Goal: Check status

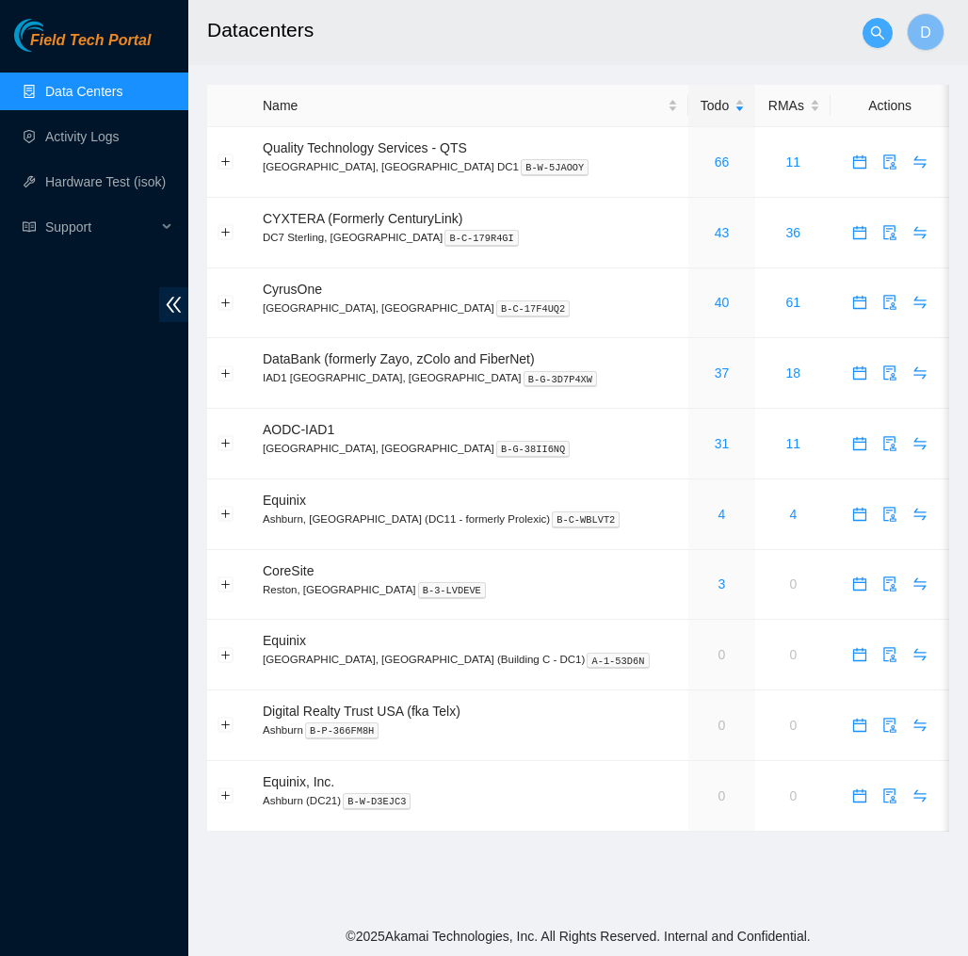
click at [869, 36] on span "search" at bounding box center [877, 32] width 28 height 15
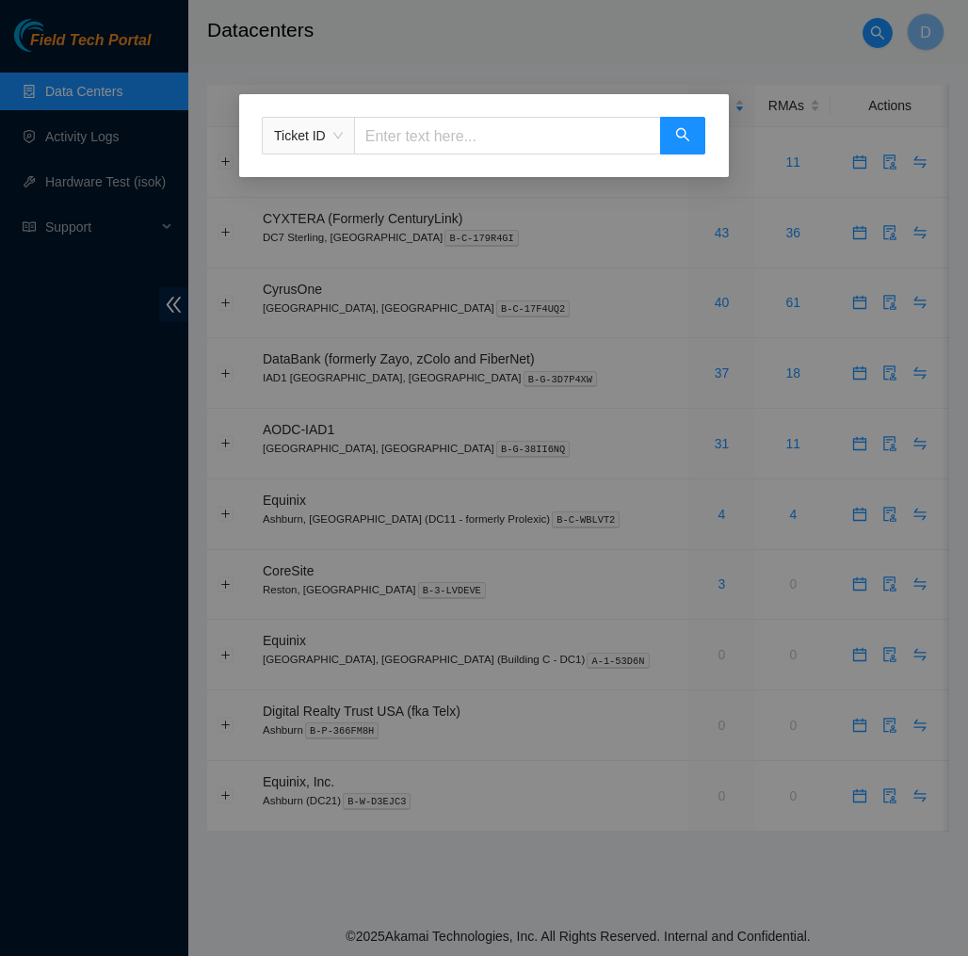
click at [340, 126] on span "Ticket ID" at bounding box center [308, 135] width 69 height 28
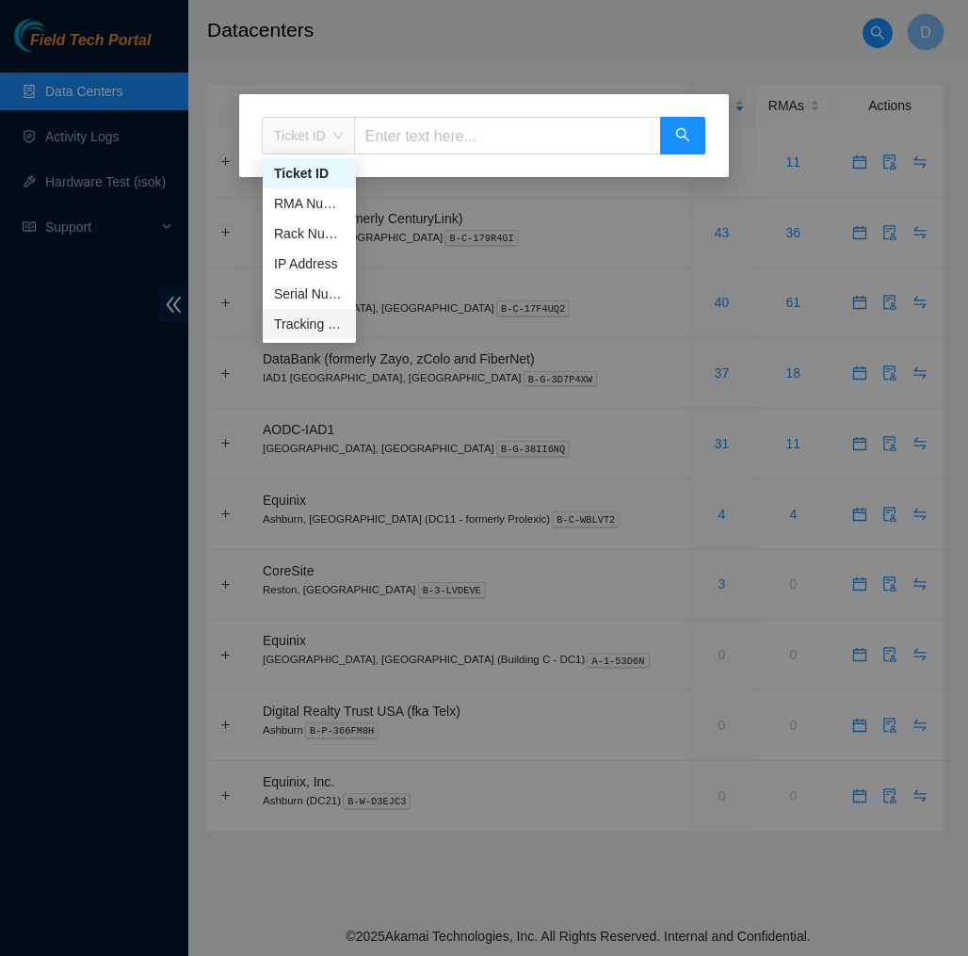
click at [316, 330] on div "Tracking Number" at bounding box center [309, 324] width 71 height 21
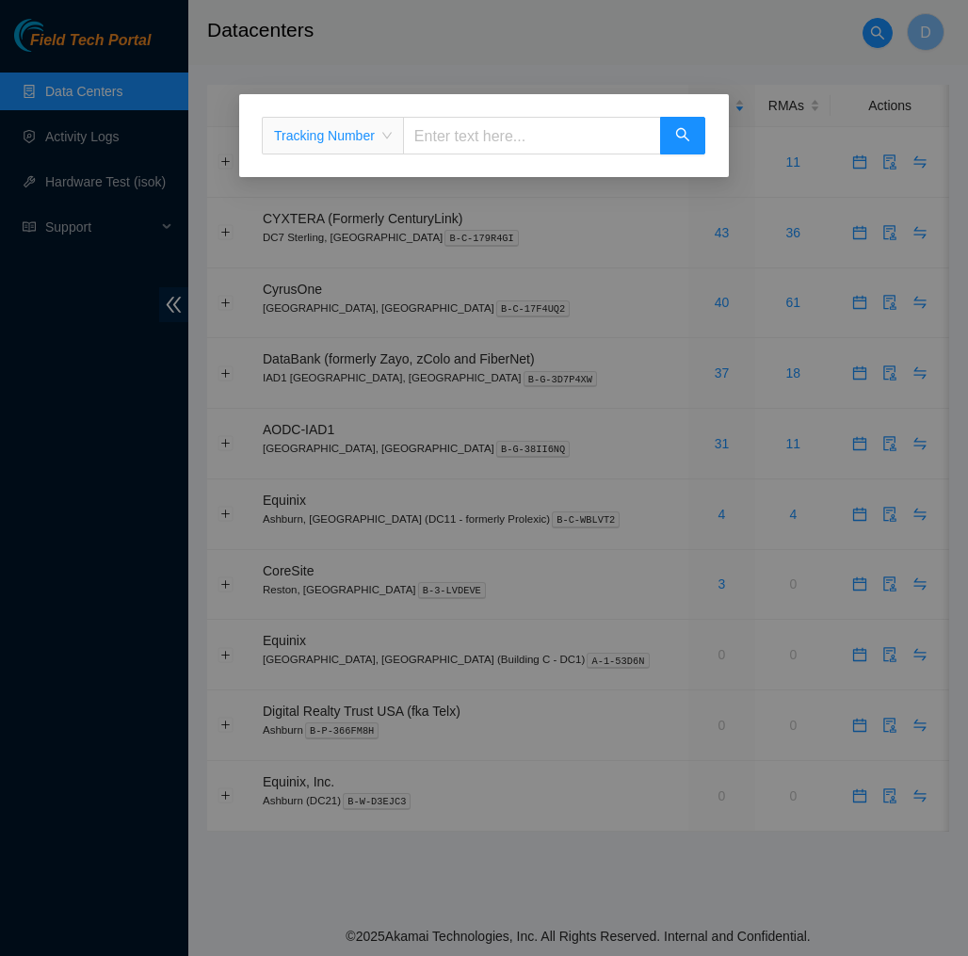
click at [470, 132] on input "text" at bounding box center [532, 136] width 258 height 38
paste input "387801593"
type input "387801593"
click at [712, 134] on div "Tracking Number 387801593" at bounding box center [484, 135] width 490 height 83
click at [686, 134] on icon "search" at bounding box center [682, 134] width 15 height 15
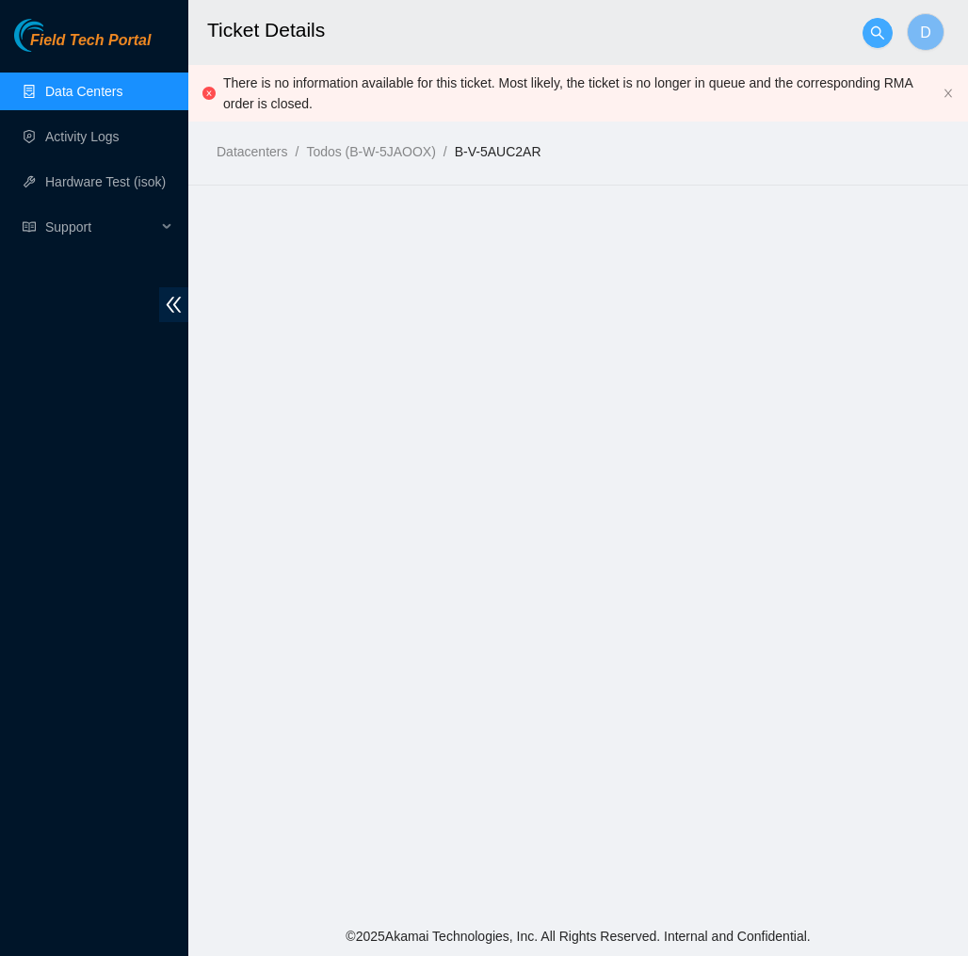
click at [878, 23] on button "button" at bounding box center [877, 33] width 30 height 30
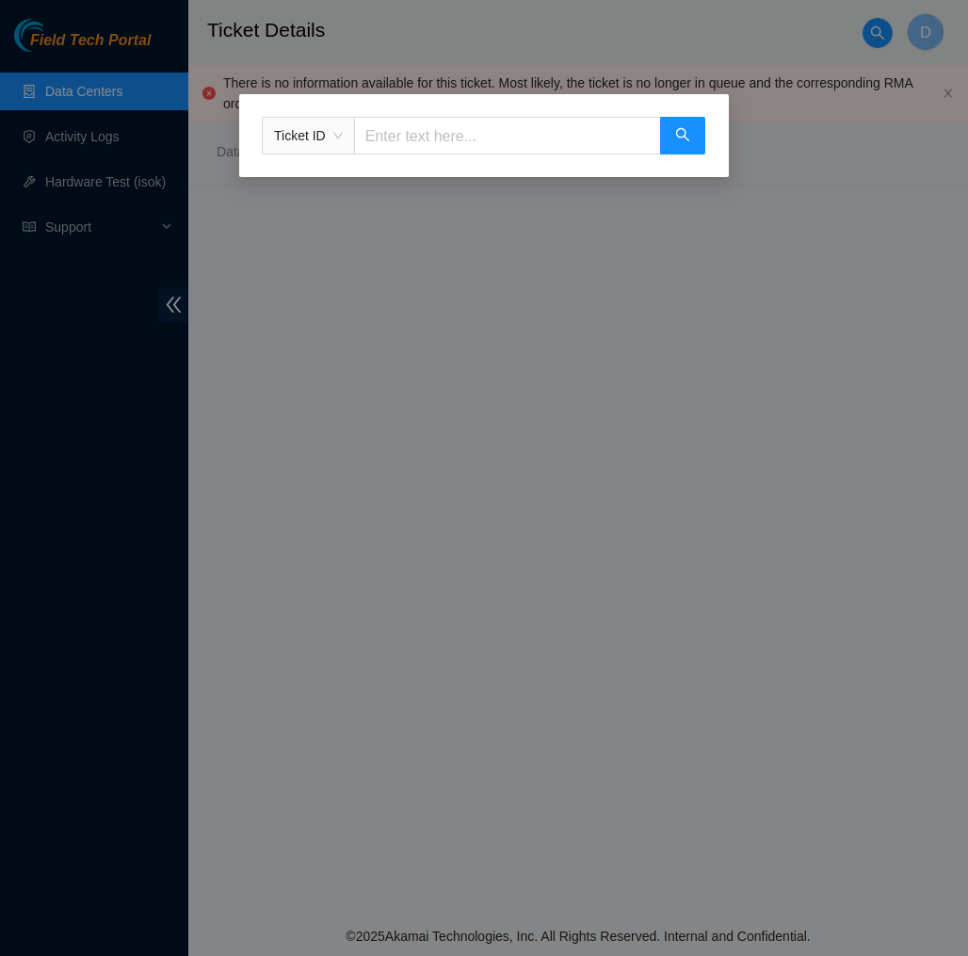
click at [481, 134] on input "text" at bounding box center [507, 136] width 307 height 38
click at [336, 141] on span "Ticket ID" at bounding box center [308, 135] width 69 height 28
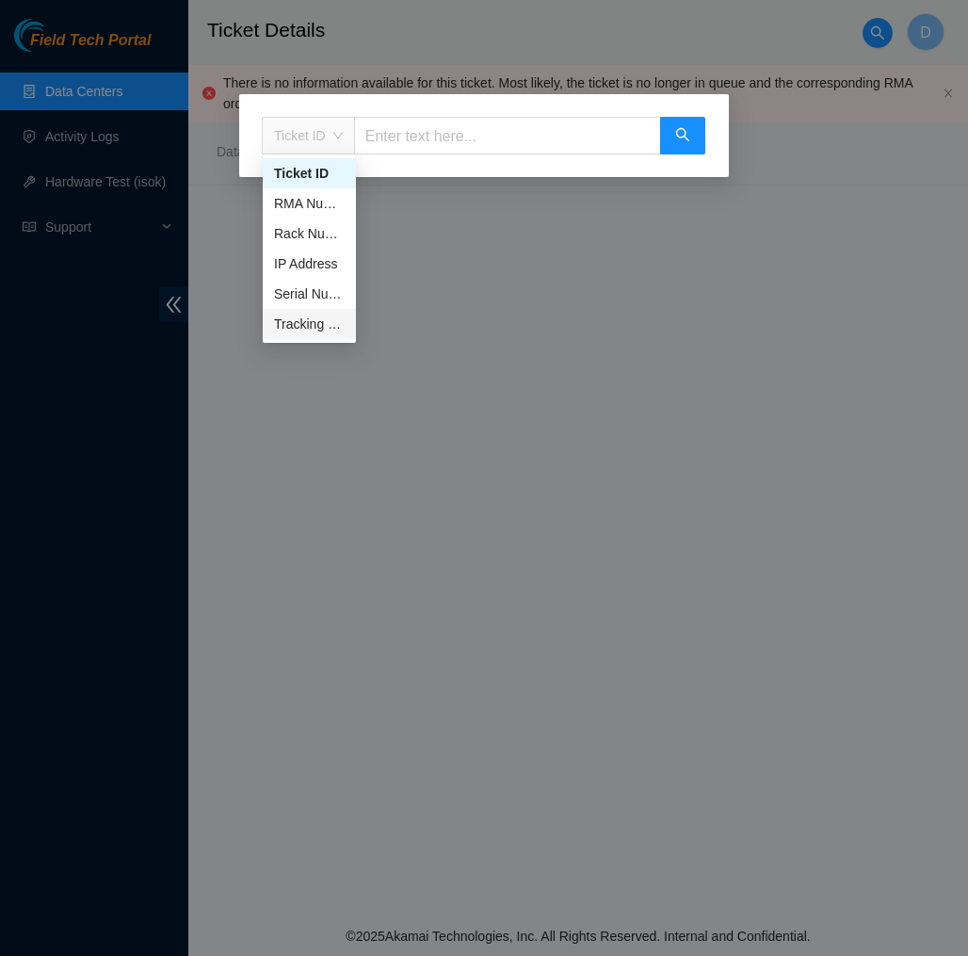
click at [327, 321] on div "Tracking Number" at bounding box center [309, 324] width 71 height 21
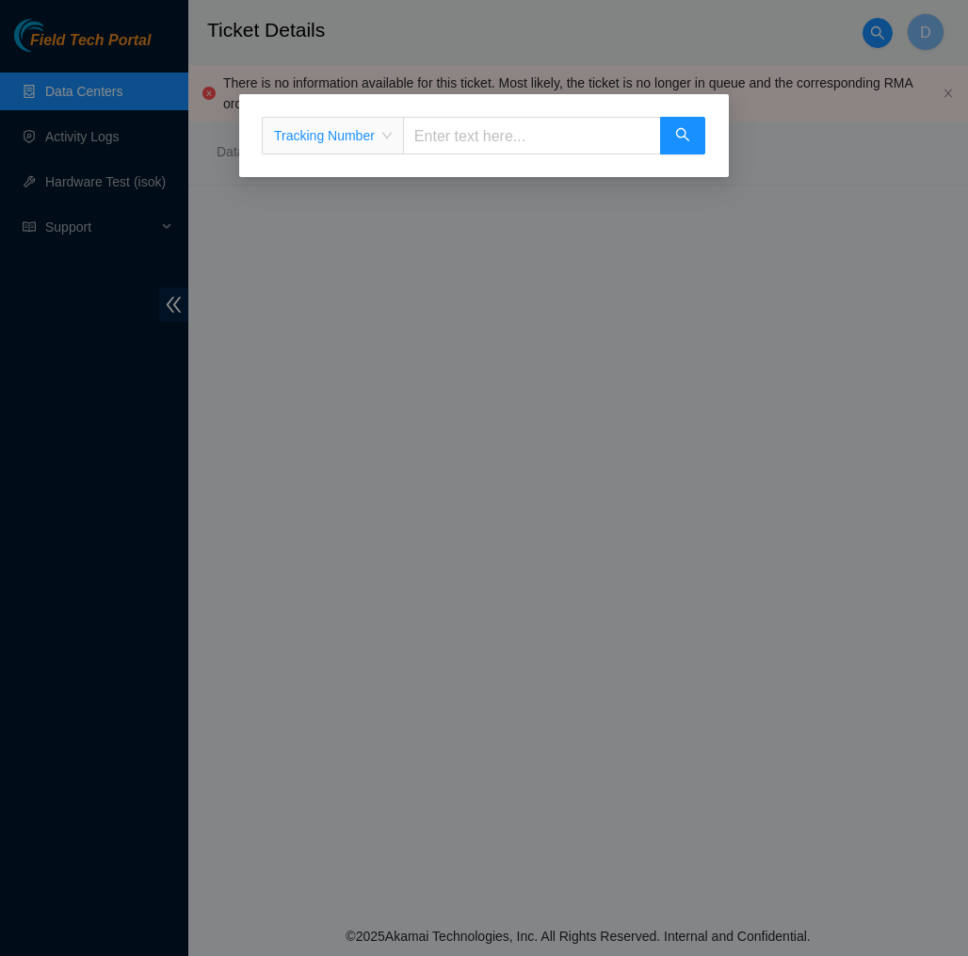
click at [483, 140] on input "text" at bounding box center [532, 136] width 258 height 38
paste input "947-61601875"
type input "947-61601875"
click at [665, 149] on button "button" at bounding box center [682, 136] width 45 height 38
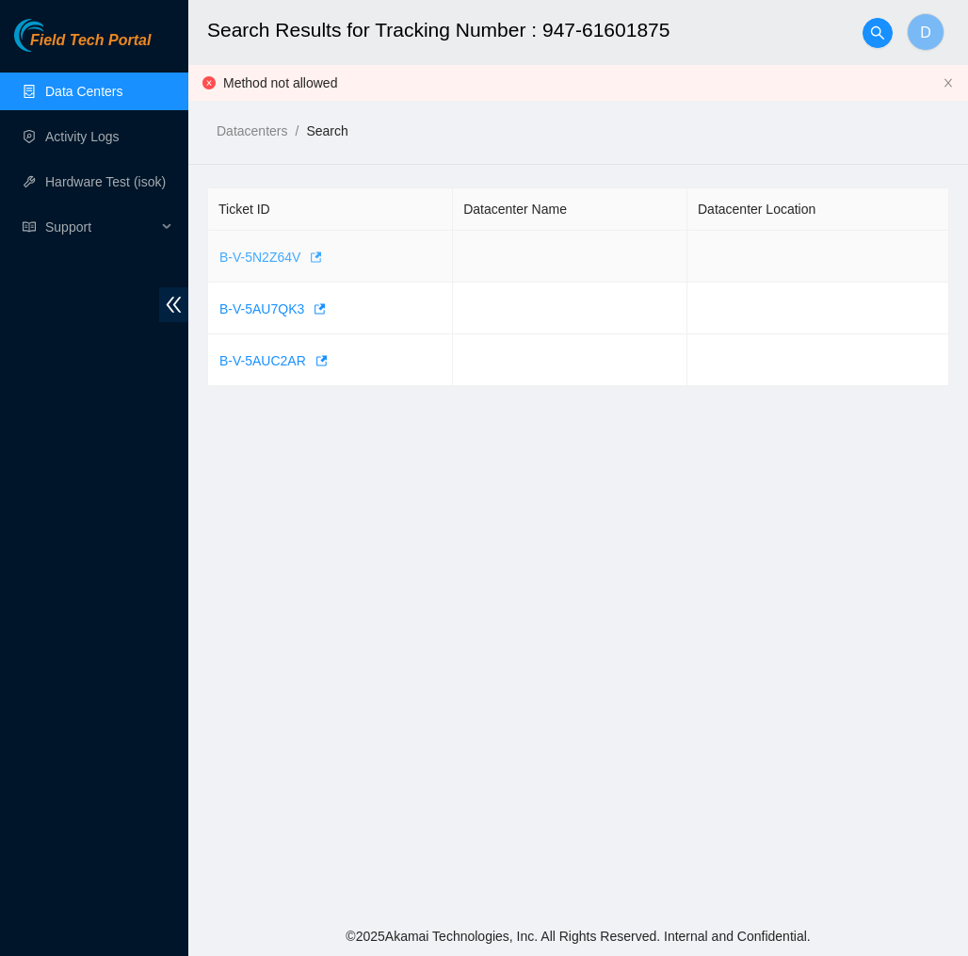
click at [271, 254] on span "B-V-5N2Z64V" at bounding box center [259, 257] width 81 height 21
click at [262, 304] on span "B-V-5AU7QK3" at bounding box center [261, 308] width 85 height 21
click at [252, 357] on span "B-V-5AUC2AR" at bounding box center [262, 360] width 87 height 21
